Goal: Task Accomplishment & Management: Use online tool/utility

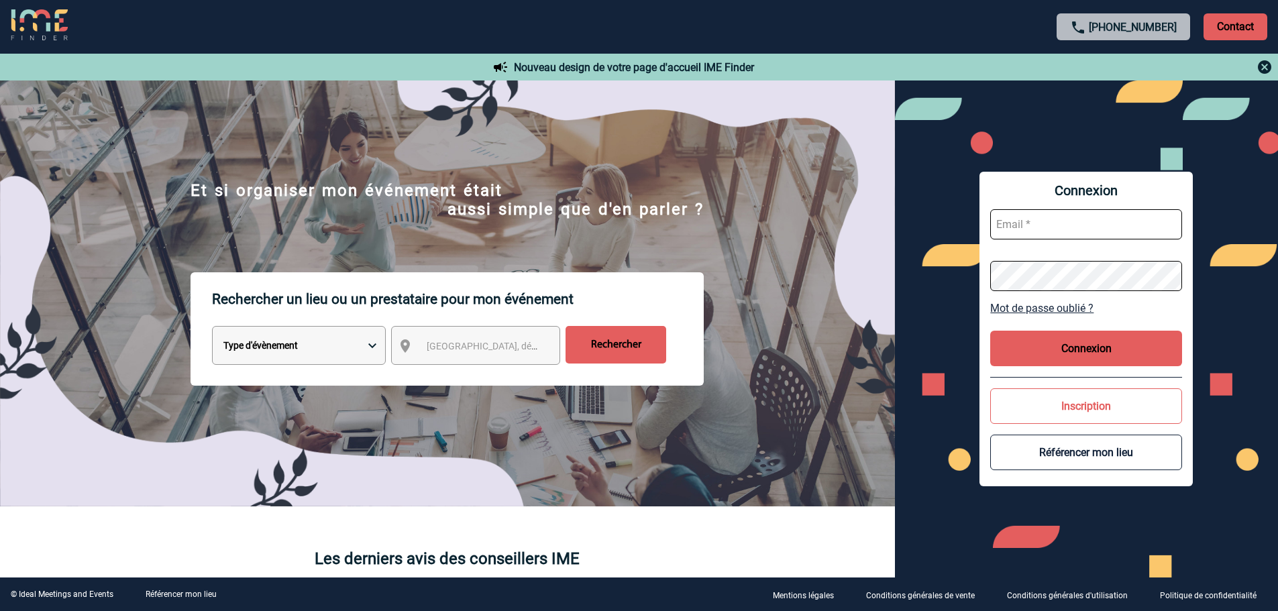
click at [261, 347] on select "Type d'évènement Séminaire avec nuitée Réunion Repas de groupe Team Building & …" at bounding box center [299, 345] width 174 height 39
select select "1"
click at [212, 328] on select "Type d'évènement Séminaire avec nuitée Réunion Repas de groupe Team Building & …" at bounding box center [299, 345] width 174 height 39
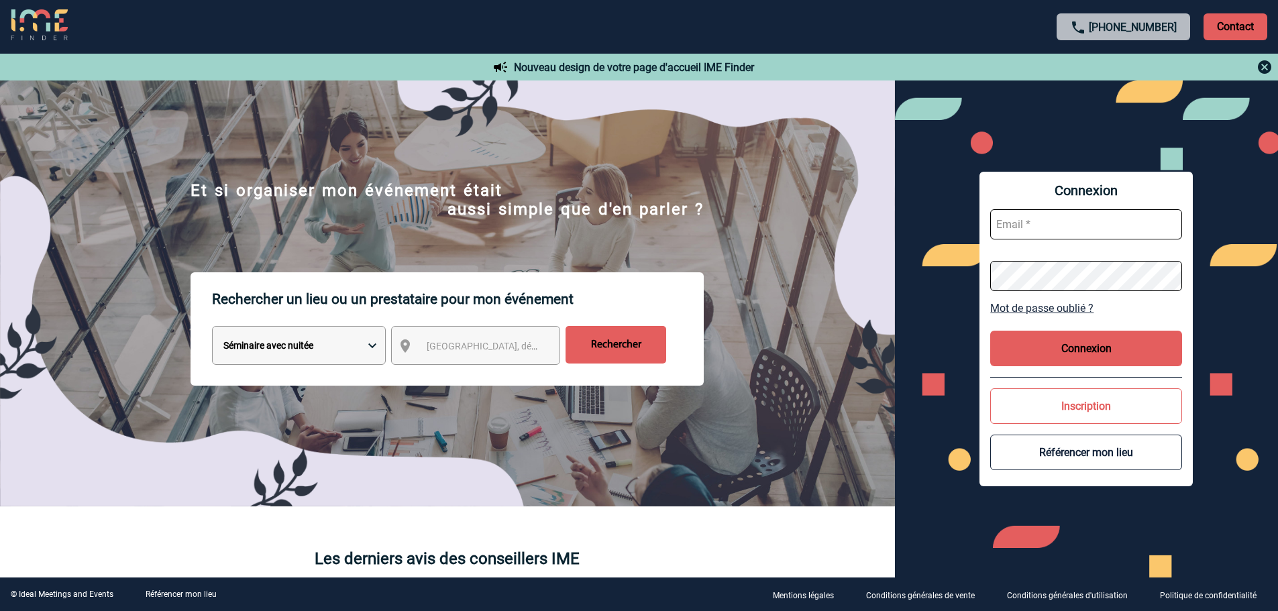
click at [447, 344] on span "[GEOGRAPHIC_DATA], département, région..." at bounding box center [520, 346] width 186 height 11
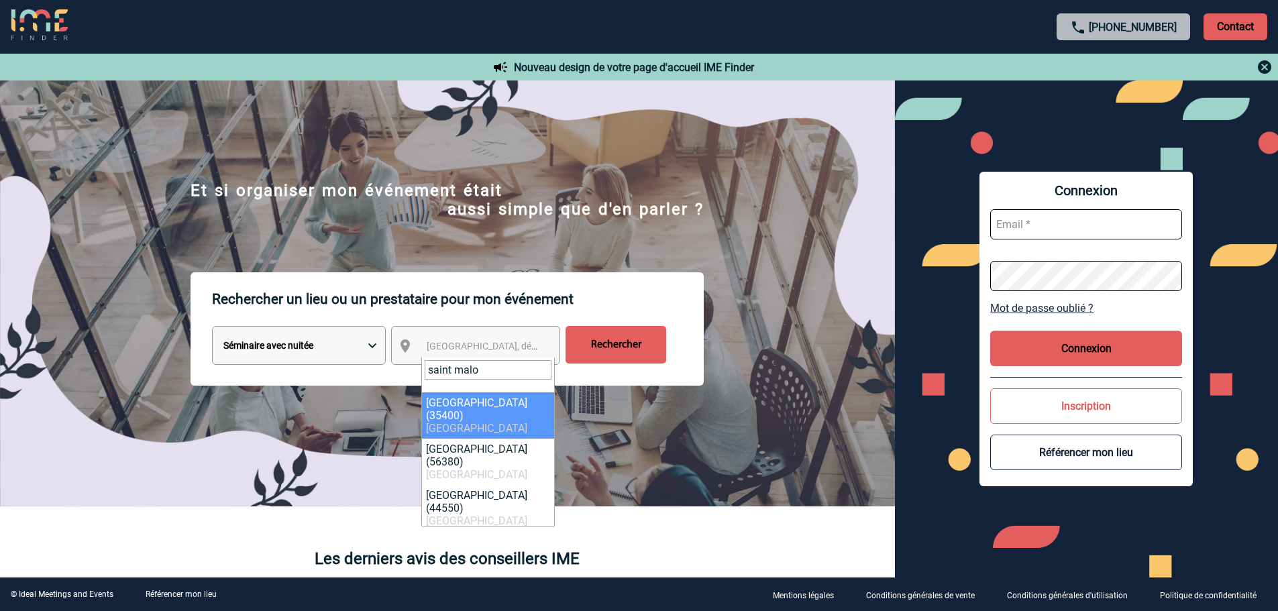
type input "saint malo"
select select "2261"
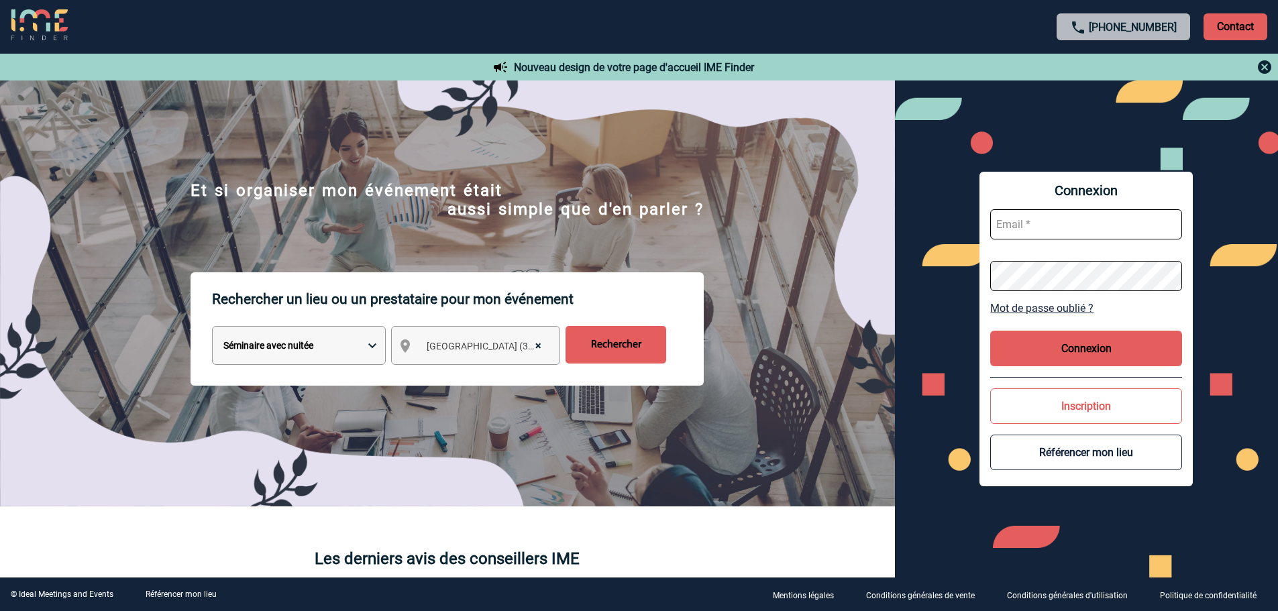
click at [588, 354] on input "Rechercher" at bounding box center [616, 345] width 101 height 38
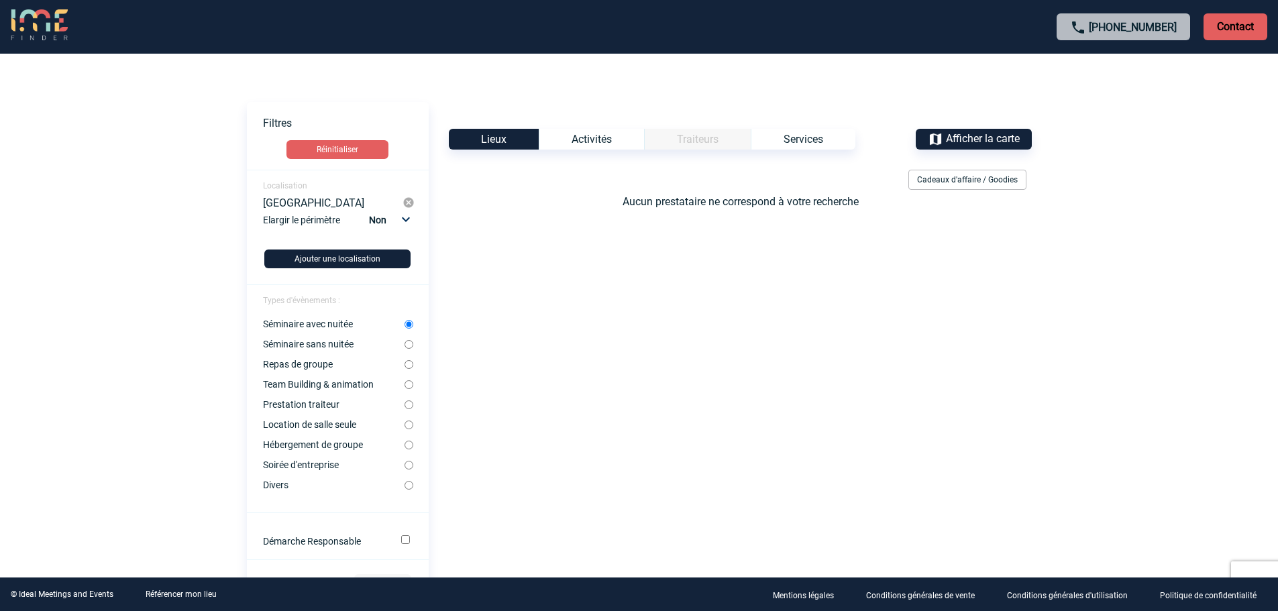
click at [408, 425] on input "Location de salle seule" at bounding box center [409, 425] width 9 height 9
radio input "true"
click at [405, 541] on input "Démarche Responsable" at bounding box center [405, 539] width 9 height 9
click at [405, 539] on input "Démarche Responsable" at bounding box center [405, 539] width 9 height 9
checkbox input "false"
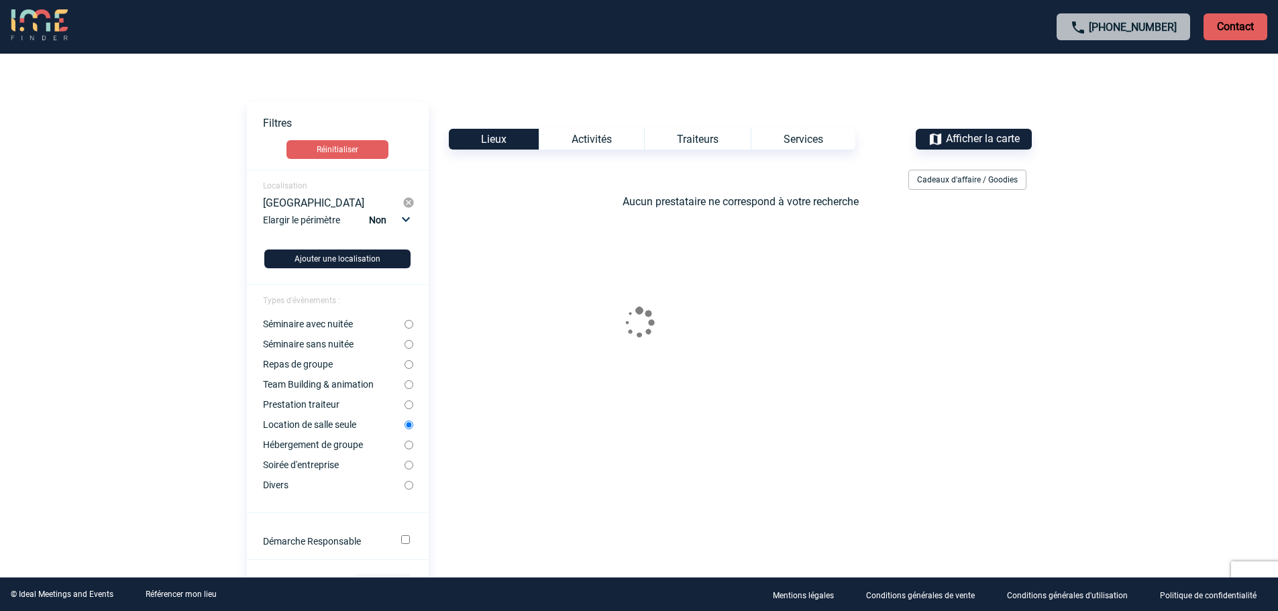
click at [409, 423] on input "Location de salle seule" at bounding box center [409, 425] width 9 height 9
click at [969, 138] on span "Afficher la carte" at bounding box center [983, 138] width 74 height 13
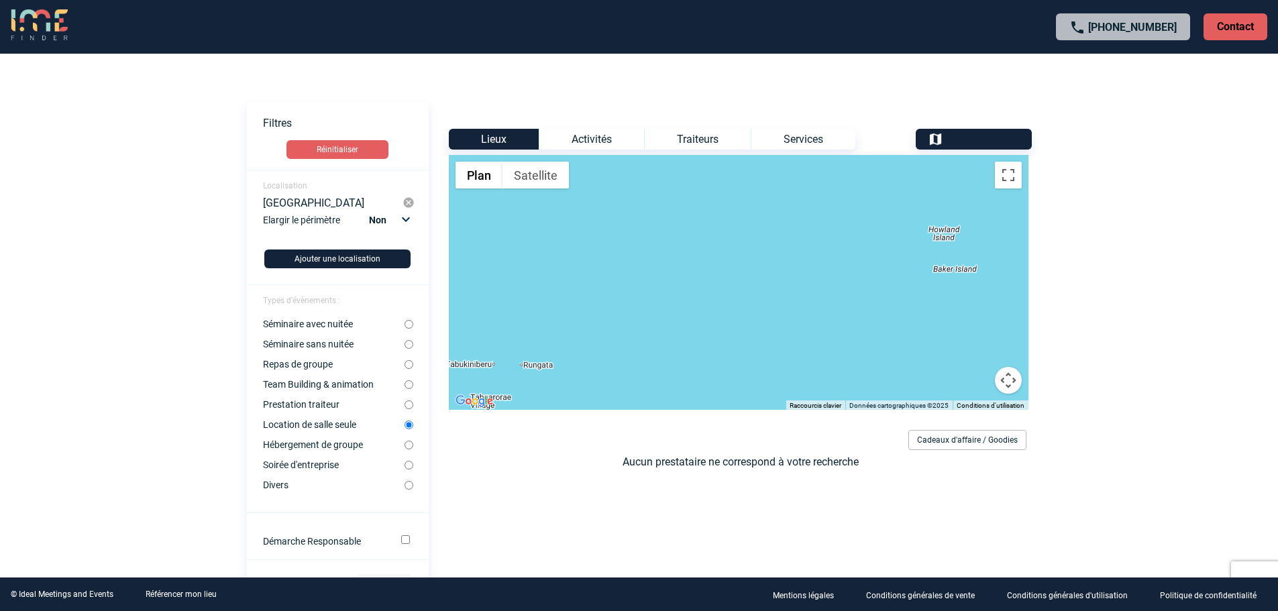
click at [347, 262] on button "Ajouter une localisation" at bounding box center [337, 259] width 146 height 19
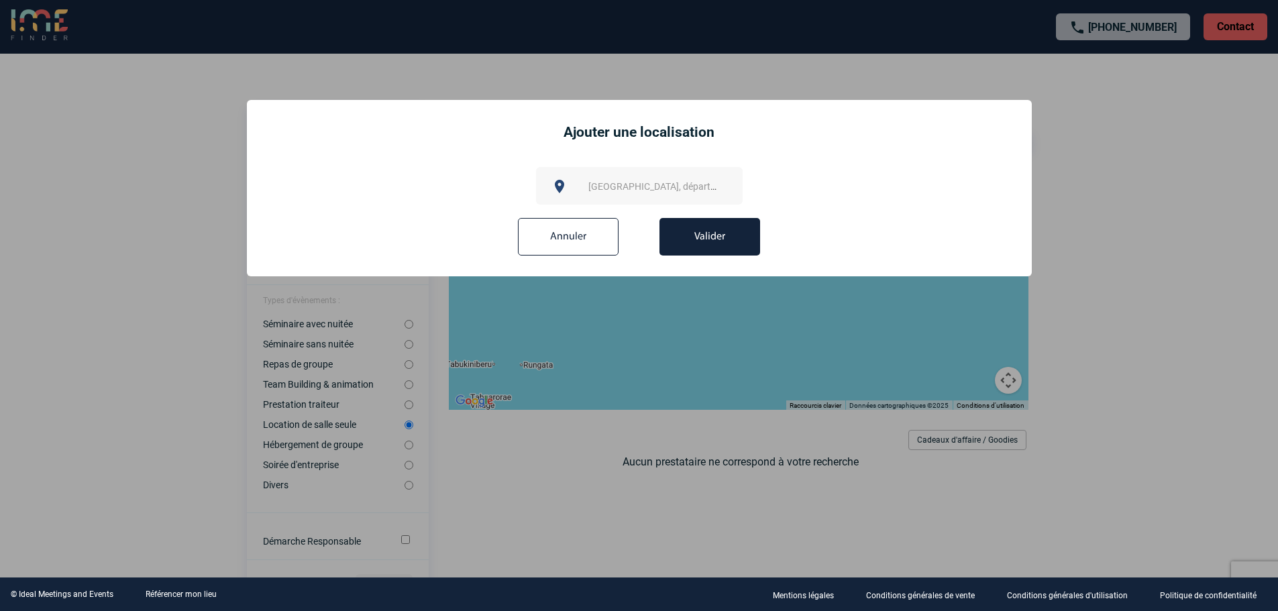
click at [580, 245] on input "Annuler" at bounding box center [568, 237] width 101 height 38
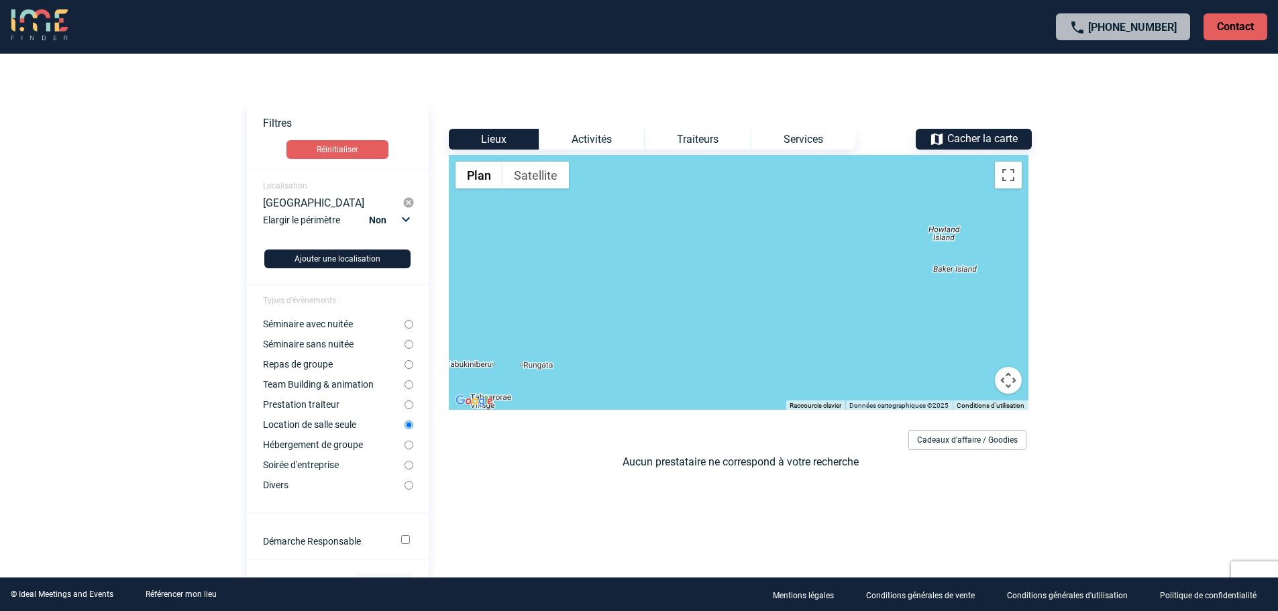
click at [408, 220] on body "+33 1 45 72 07 14 Contact Contact Voir les filtres Filtres Réinitialiser Locali…" at bounding box center [639, 305] width 1278 height 611
click at [407, 220] on select "Non 10km 20km 50km" at bounding box center [389, 219] width 46 height 17
select select "50"
click at [368, 211] on select "Non 10km 20km 50km" at bounding box center [389, 219] width 46 height 17
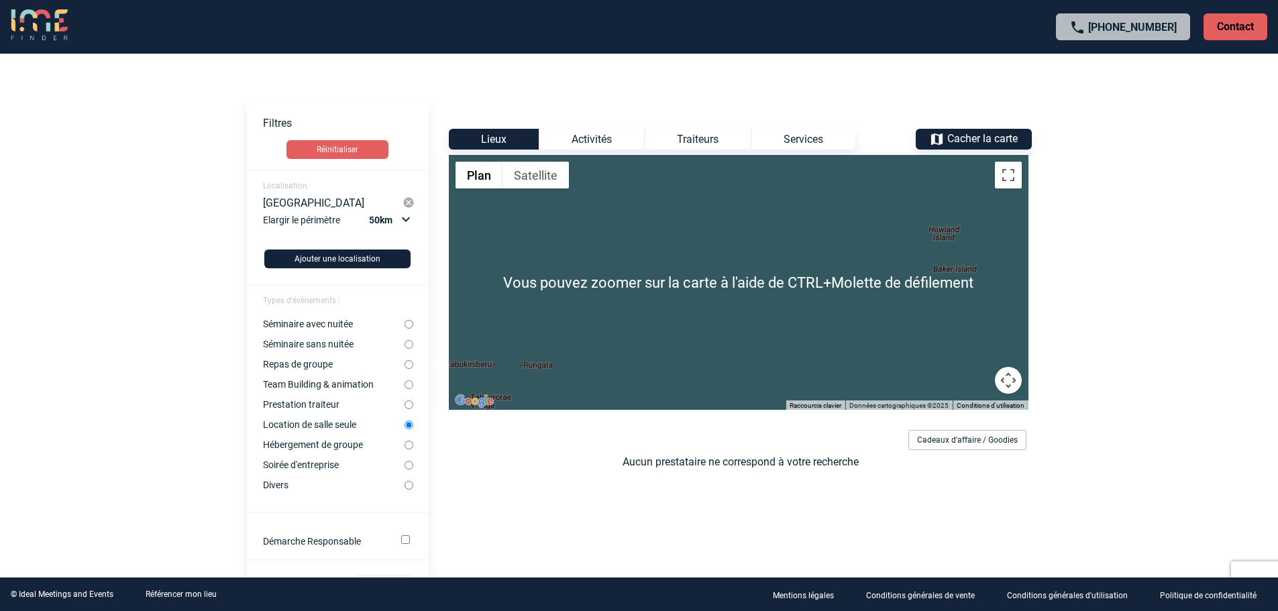
scroll to position [67, 0]
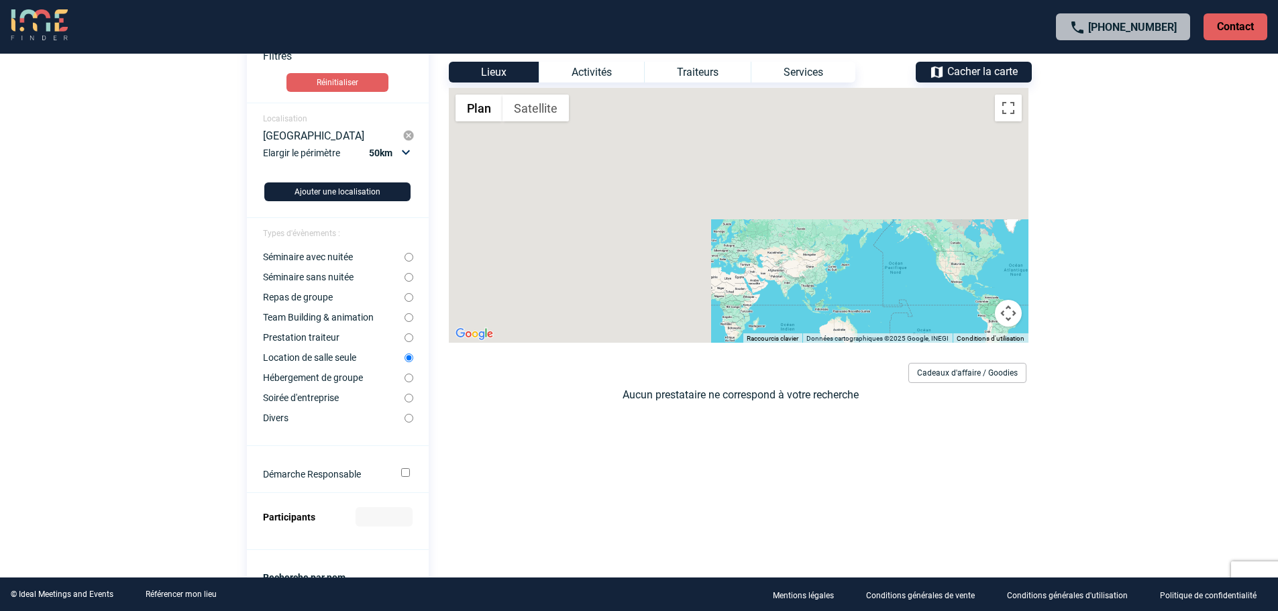
drag, startPoint x: 641, startPoint y: 162, endPoint x: 798, endPoint y: 294, distance: 205.2
click at [798, 294] on div at bounding box center [739, 215] width 580 height 255
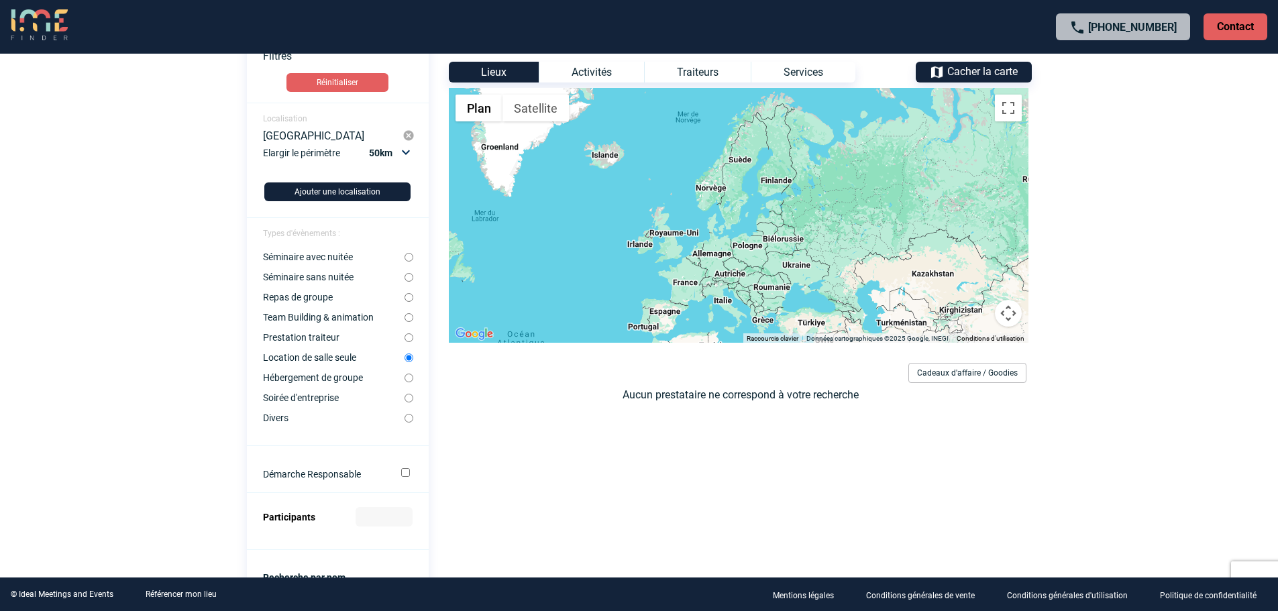
drag, startPoint x: 649, startPoint y: 274, endPoint x: 700, endPoint y: 182, distance: 105.4
click at [700, 182] on div at bounding box center [739, 215] width 580 height 255
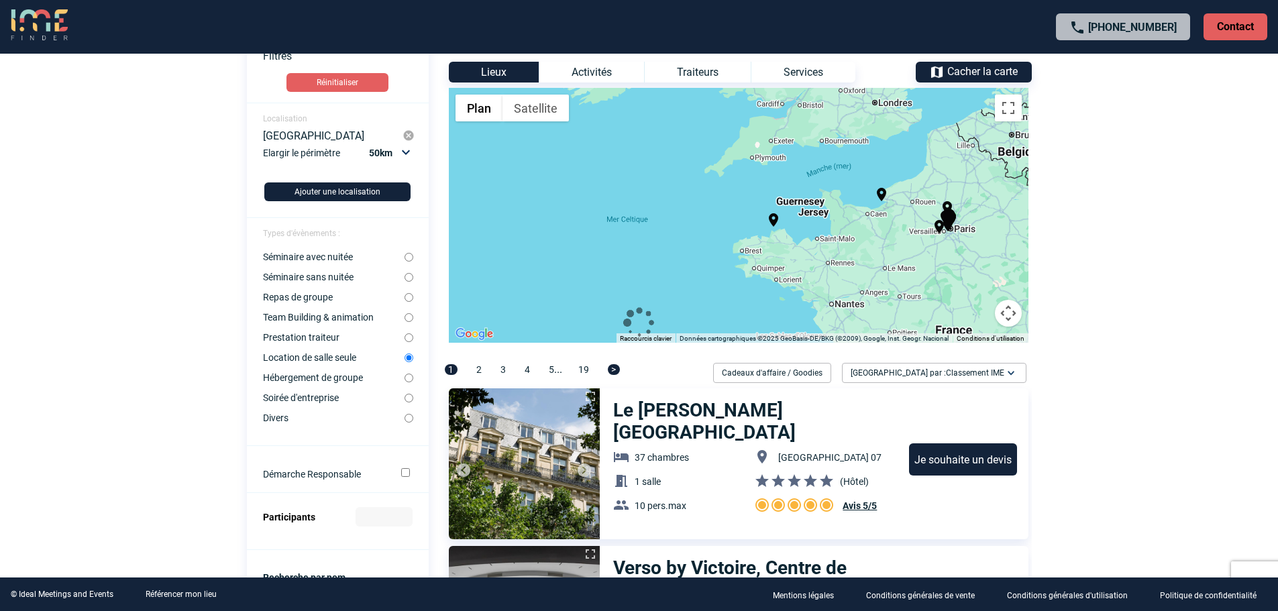
drag, startPoint x: 881, startPoint y: 184, endPoint x: 818, endPoint y: 280, distance: 114.8
click at [818, 280] on div "Pour activer le glissement avec le clavier, appuyez sur Alt+Entrée. Une fois ce…" at bounding box center [739, 215] width 580 height 255
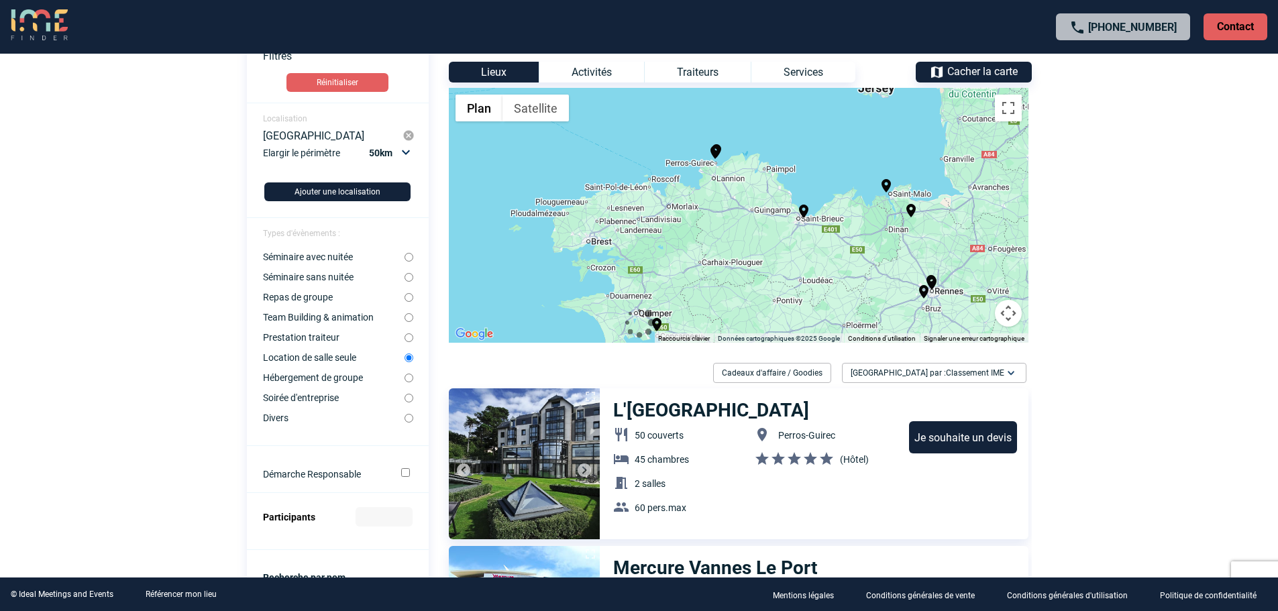
drag, startPoint x: 803, startPoint y: 175, endPoint x: 857, endPoint y: 258, distance: 98.8
click at [857, 258] on div "Pour activer le glissement avec le clavier, appuyez sur Alt+Entrée. Une fois ce…" at bounding box center [739, 215] width 580 height 255
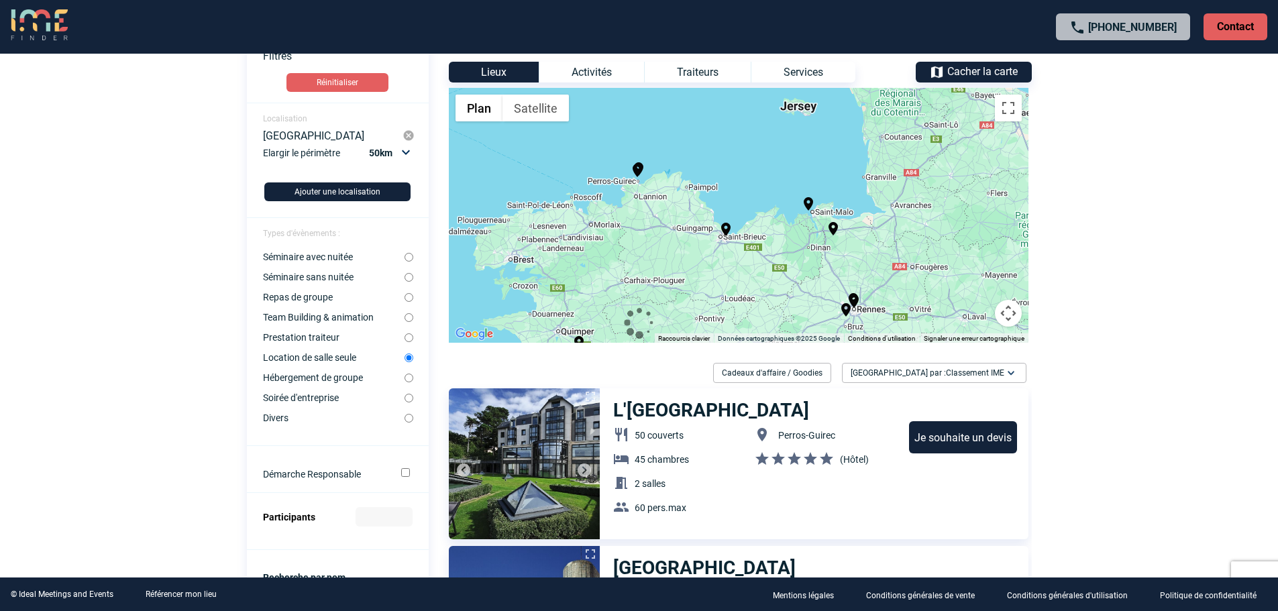
drag, startPoint x: 868, startPoint y: 252, endPoint x: 781, endPoint y: 272, distance: 89.4
click at [781, 272] on div "Pour activer le glissement avec le clavier, appuyez sur Alt+Entrée. Une fois ce…" at bounding box center [739, 215] width 580 height 255
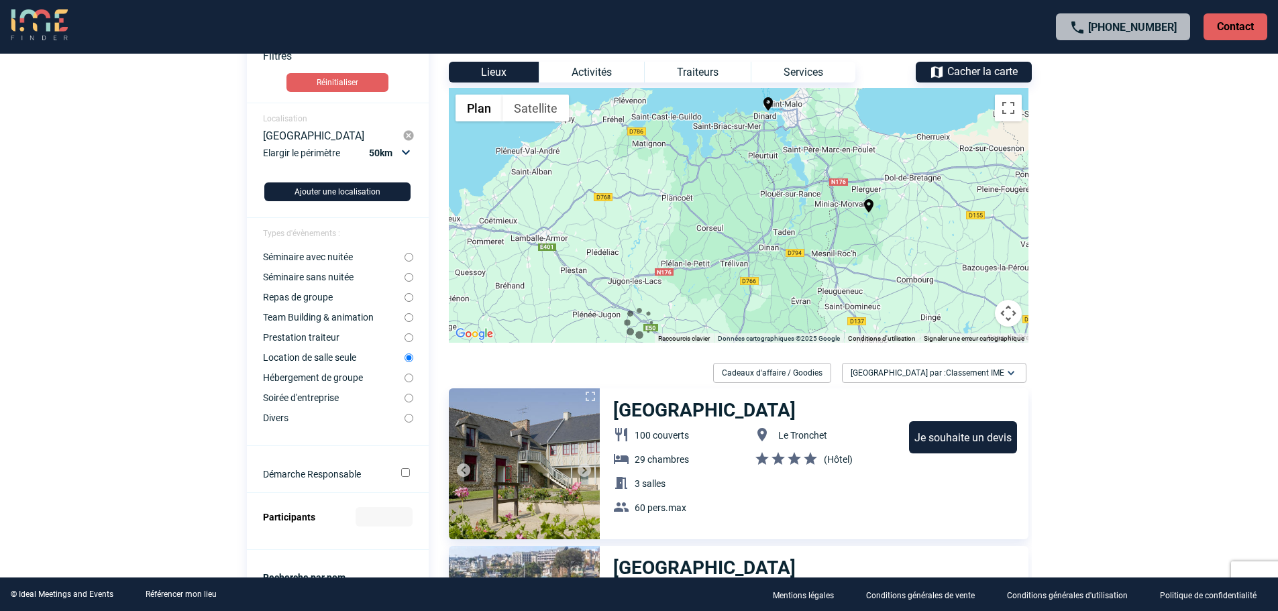
drag, startPoint x: 814, startPoint y: 163, endPoint x: 828, endPoint y: 273, distance: 111.0
click at [828, 273] on div "Pour activer le glissement avec le clavier, appuyez sur Alt+Entrée. Une fois ce…" at bounding box center [739, 215] width 580 height 255
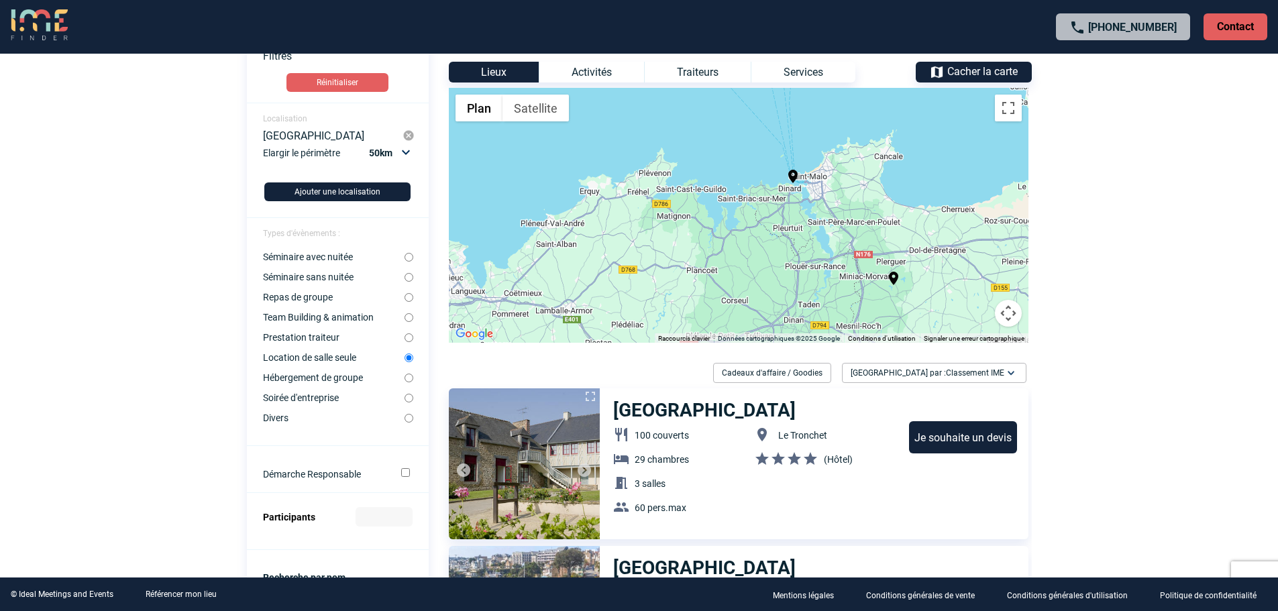
drag, startPoint x: 788, startPoint y: 188, endPoint x: 816, endPoint y: 262, distance: 79.6
click at [816, 262] on div "Pour activer le glissement avec le clavier, appuyez sur Alt+Entrée. Une fois ce…" at bounding box center [739, 215] width 580 height 255
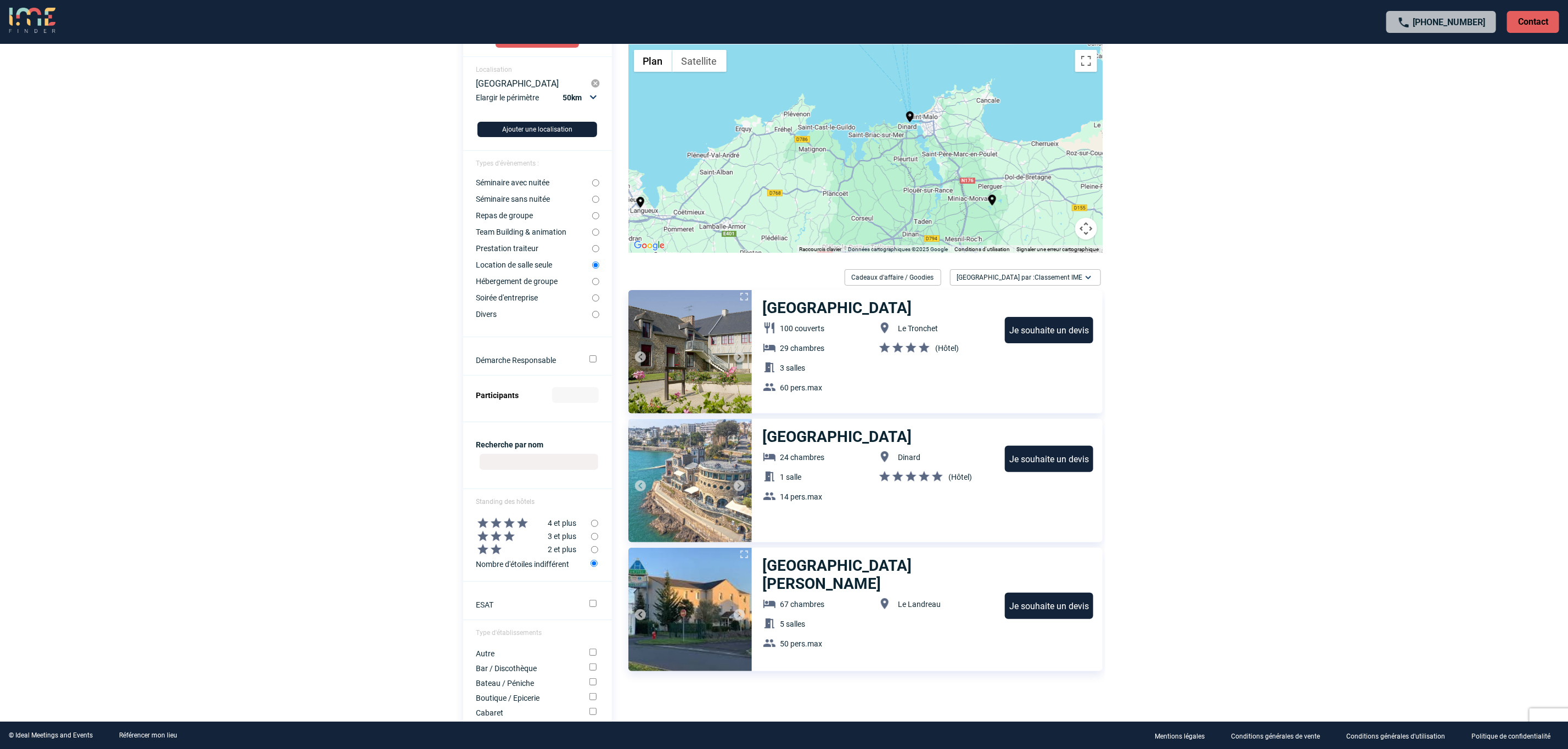
scroll to position [0, 0]
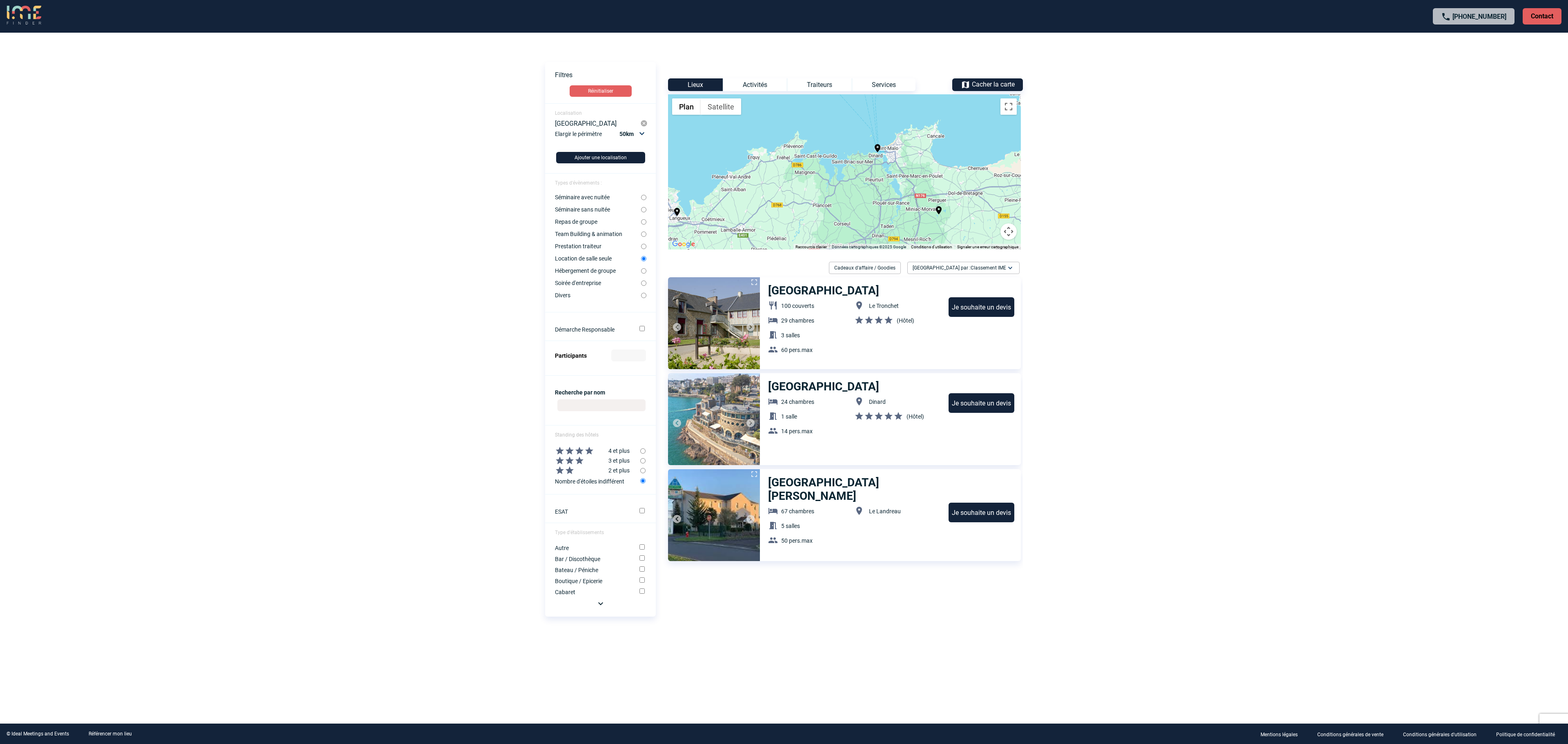
click at [783, 371] on body "+33 1 45 72 07 14 Contact Contact Voir les filtres Filtres Réinitialiser Locali…" at bounding box center [784, 372] width 1568 height 744
